Goal: Transaction & Acquisition: Purchase product/service

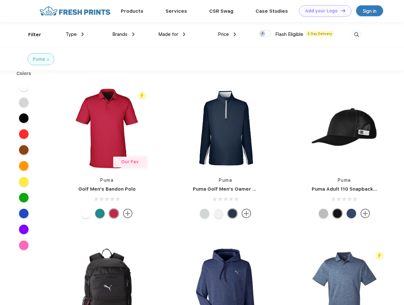
click at [323, 11] on link "Add your Logo Design Tool" at bounding box center [325, 10] width 52 height 11
click at [0, 0] on div "Design Tool" at bounding box center [0, 0] width 0 height 0
click at [341, 10] on link "Add your Logo Design Tool" at bounding box center [325, 10] width 52 height 11
click at [30, 35] on div "Filter" at bounding box center [34, 34] width 13 height 7
click at [75, 34] on span "Type" at bounding box center [71, 34] width 11 height 6
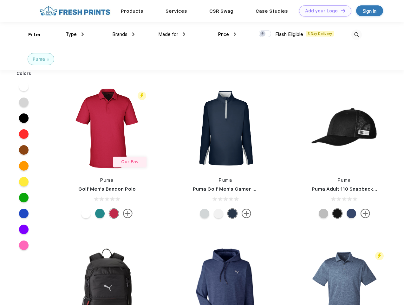
click at [123, 34] on span "Brands" at bounding box center [119, 34] width 15 height 6
click at [172, 34] on span "Made for" at bounding box center [168, 34] width 20 height 6
click at [227, 34] on span "Price" at bounding box center [223, 34] width 11 height 6
click at [265, 34] on div at bounding box center [265, 33] width 12 height 7
click at [263, 34] on input "checkbox" at bounding box center [261, 32] width 4 height 4
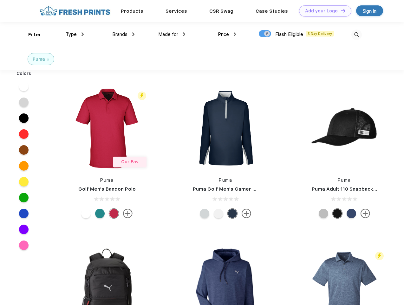
click at [357, 35] on img at bounding box center [357, 35] width 10 height 10
